Goal: Information Seeking & Learning: Learn about a topic

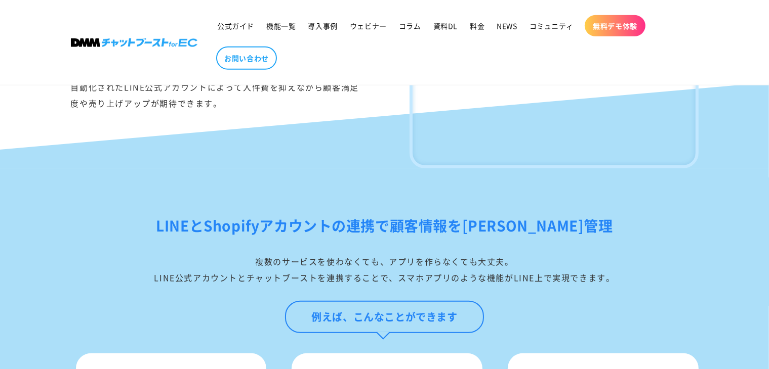
scroll to position [860, 0]
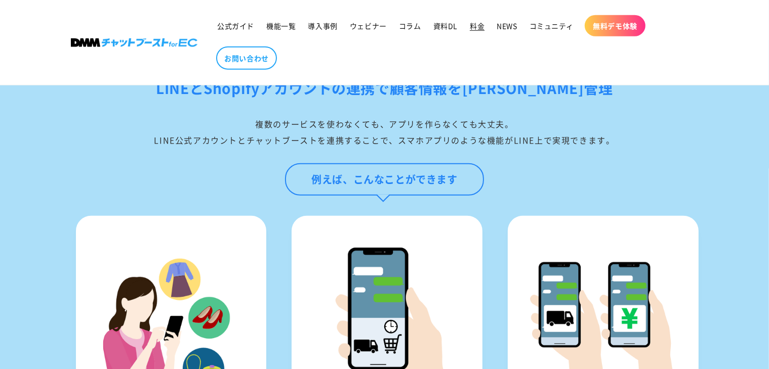
click at [474, 29] on span "料金" at bounding box center [476, 25] width 15 height 9
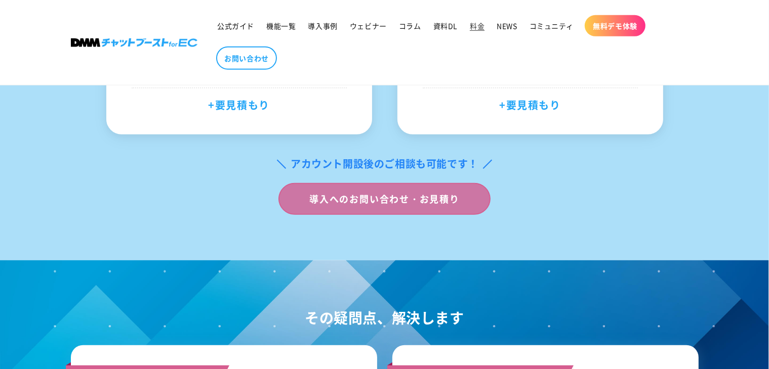
scroll to position [557, 0]
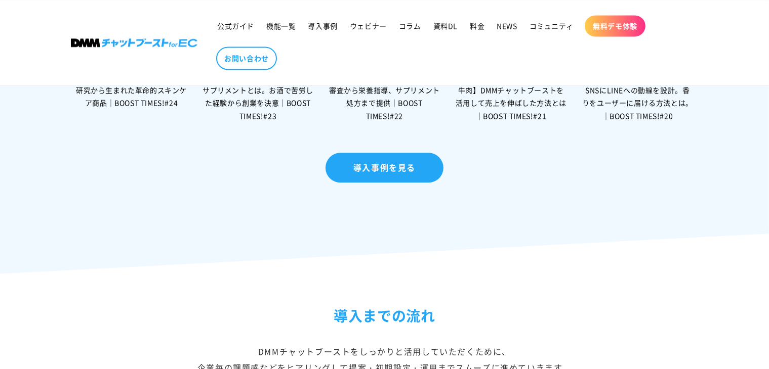
scroll to position [2113, 0]
